Goal: Task Accomplishment & Management: Complete application form

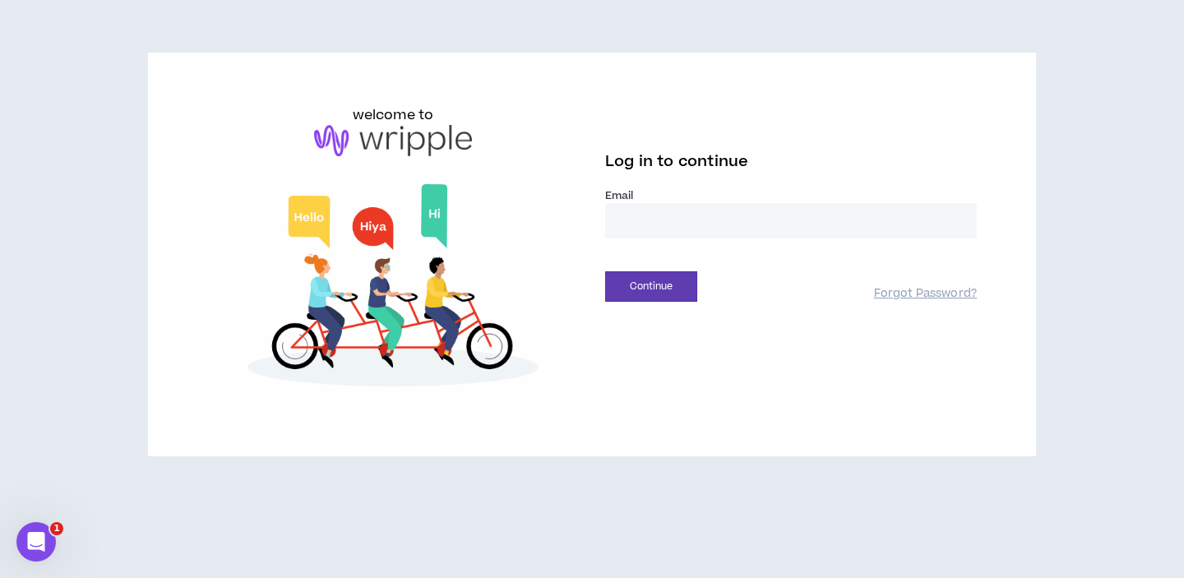
click at [632, 231] on input "email" at bounding box center [791, 220] width 372 height 35
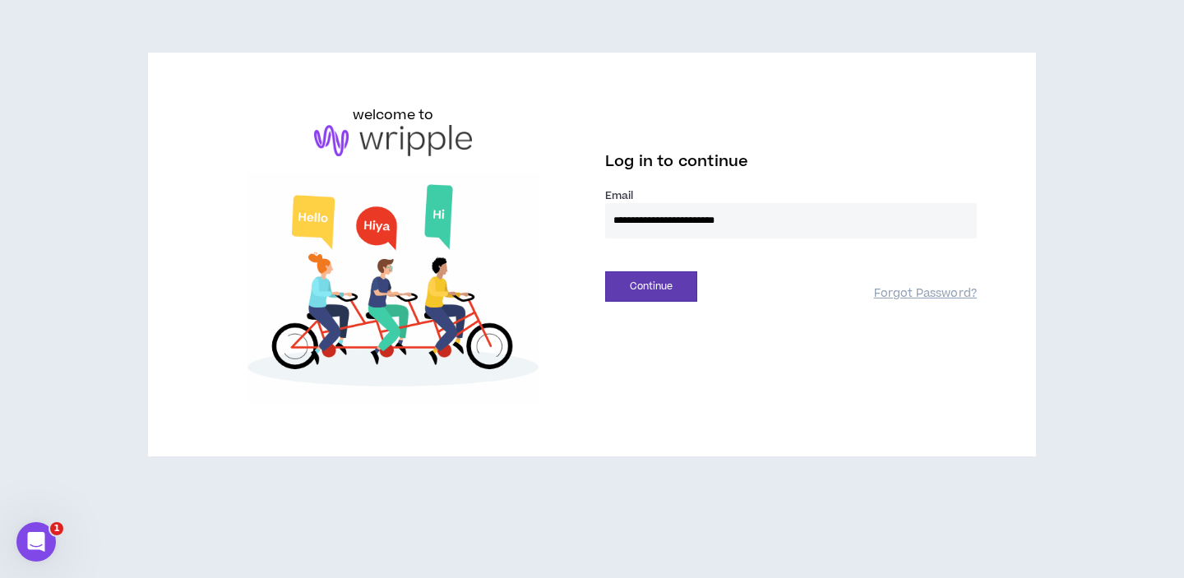
type input "**********"
click at [605, 271] on button "Continue" at bounding box center [651, 286] width 92 height 30
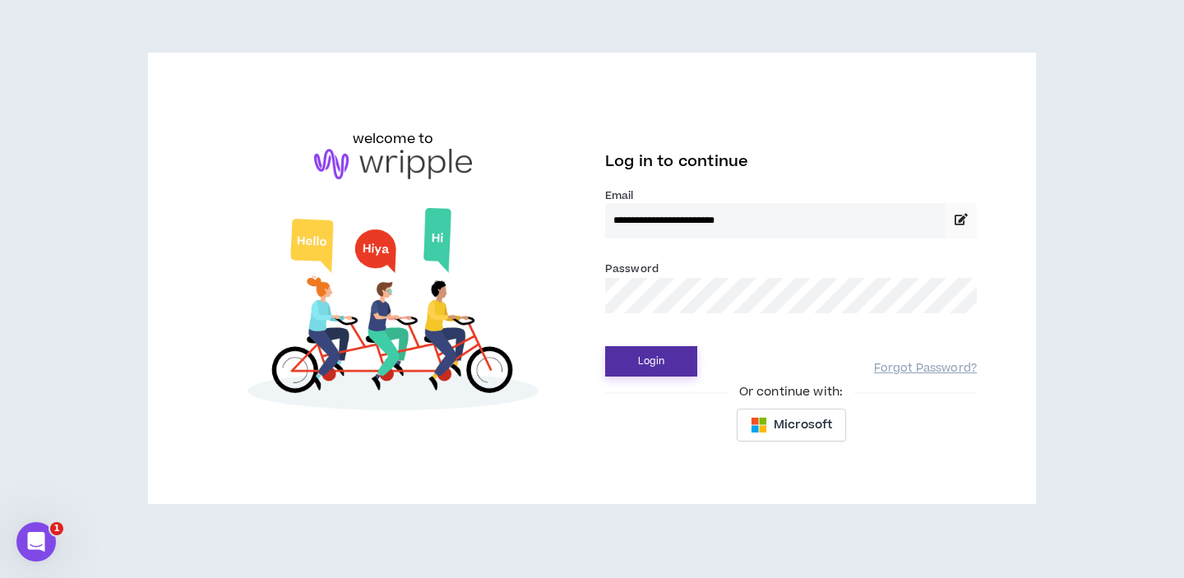
click at [621, 354] on button "Login" at bounding box center [651, 361] width 92 height 30
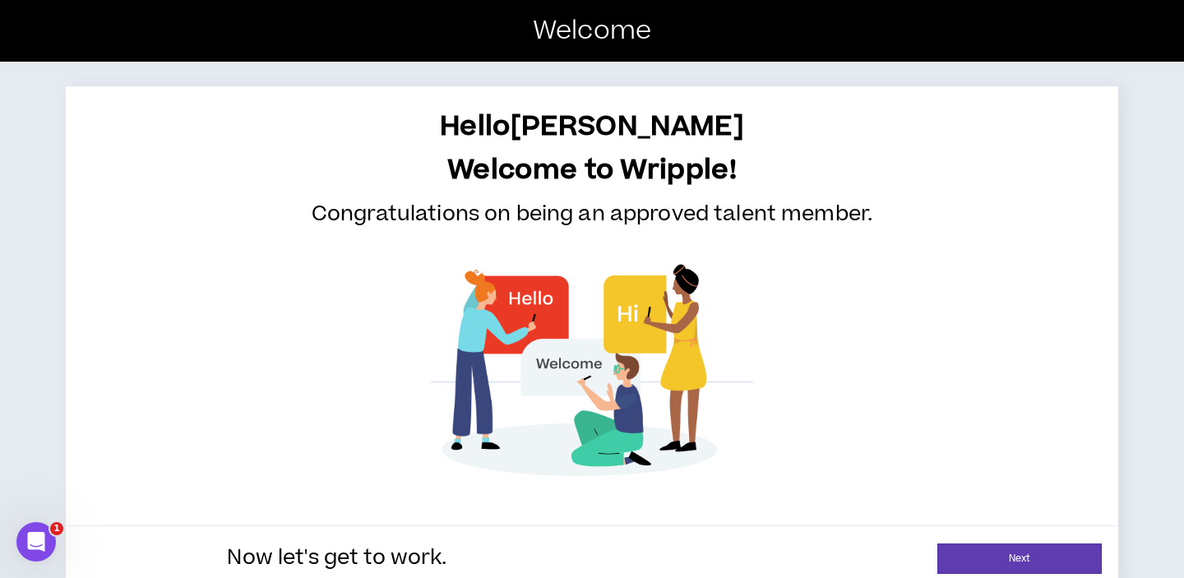
scroll to position [25, 0]
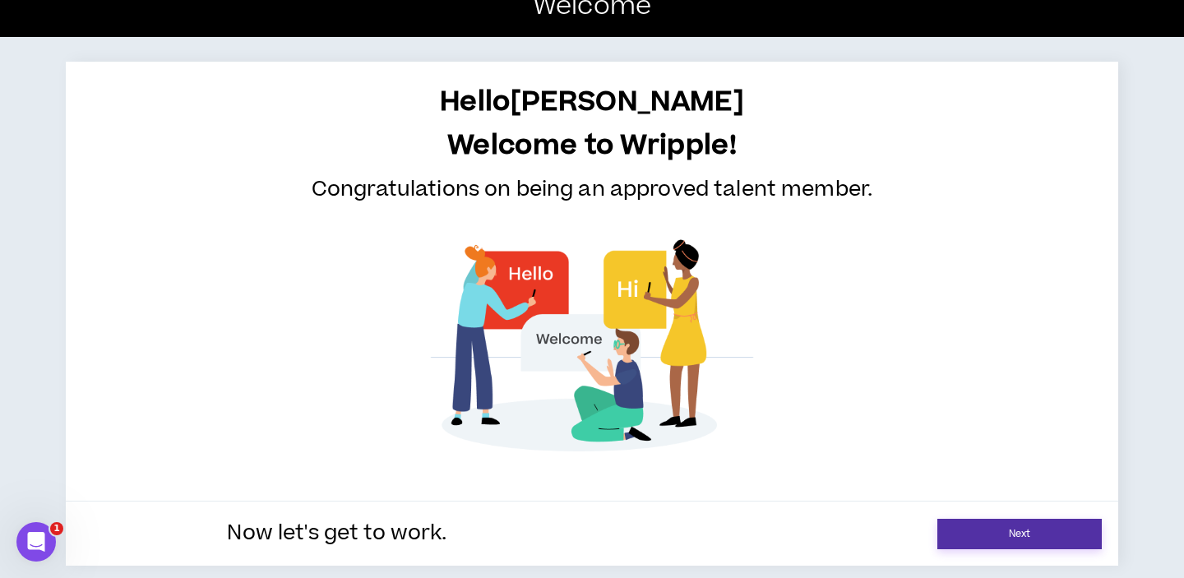
click at [991, 539] on link "Next" at bounding box center [1019, 534] width 164 height 30
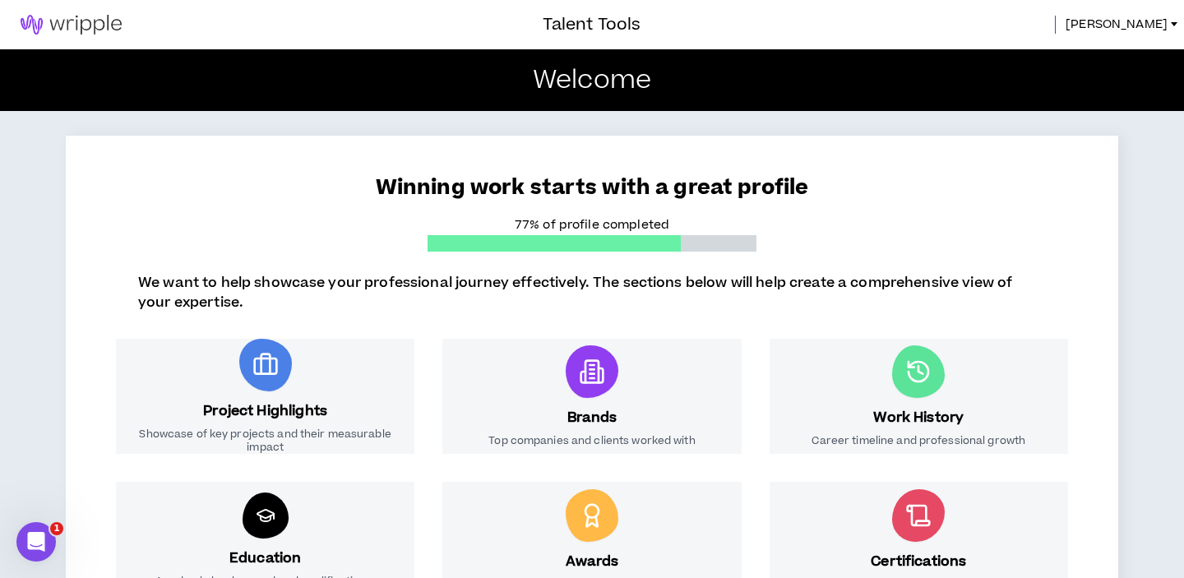
scroll to position [268, 0]
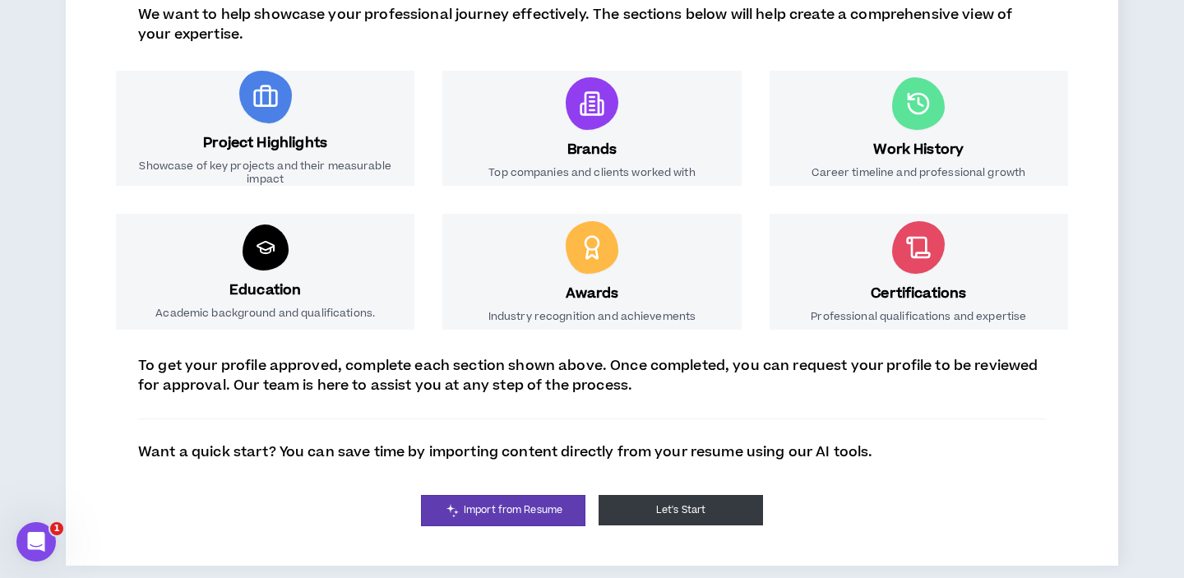
click at [651, 506] on button "Let's Start" at bounding box center [681, 510] width 164 height 30
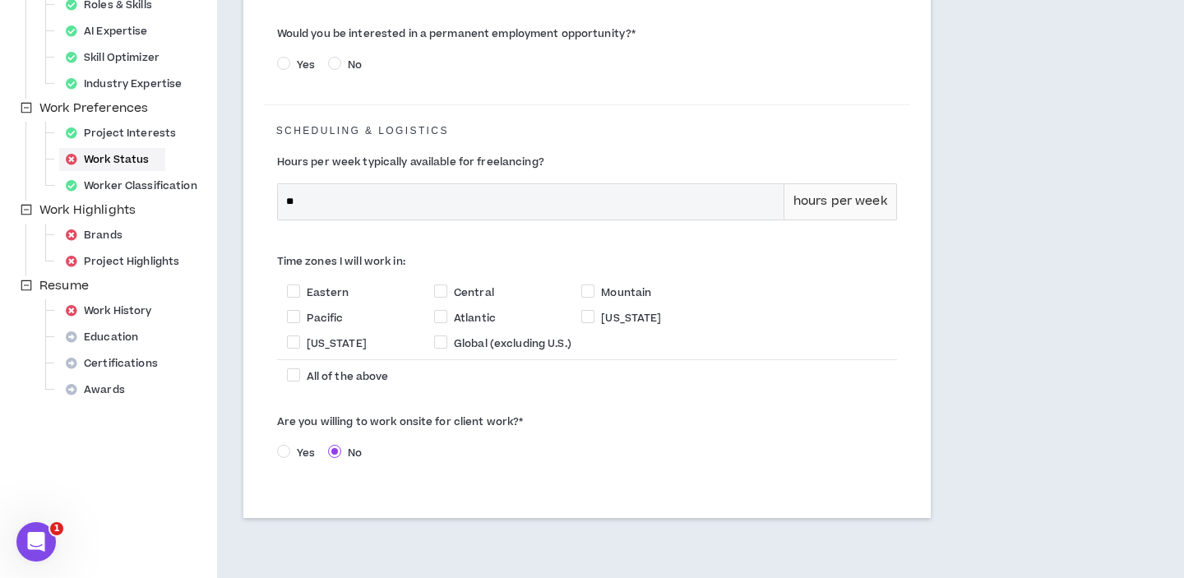
scroll to position [413, 0]
